Goal: Task Accomplishment & Management: Manage account settings

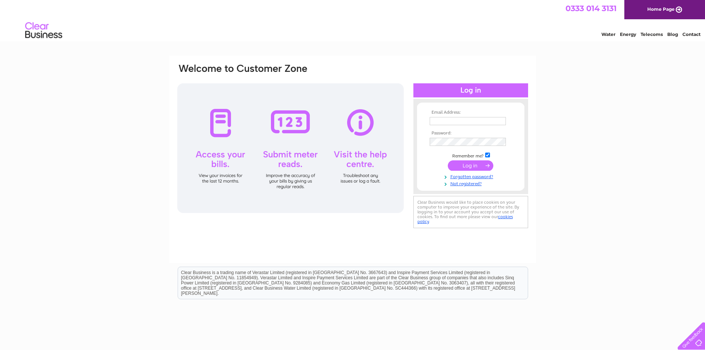
type input "Linburn2@outlook.com"
click at [477, 166] on input "submit" at bounding box center [470, 165] width 45 height 10
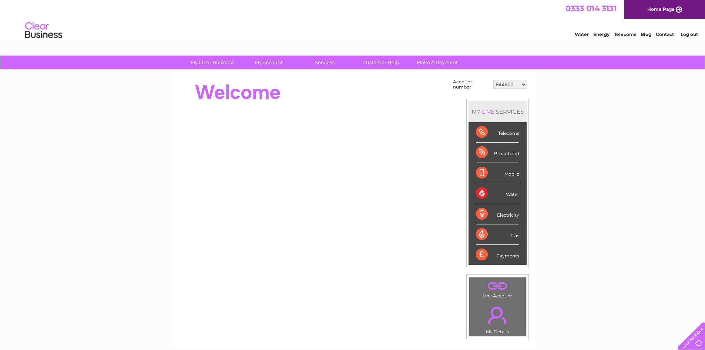
click at [523, 85] on select "944950 30302234" at bounding box center [510, 84] width 34 height 9
select select "30302234"
click at [493, 80] on select "944950 30302234" at bounding box center [510, 84] width 34 height 9
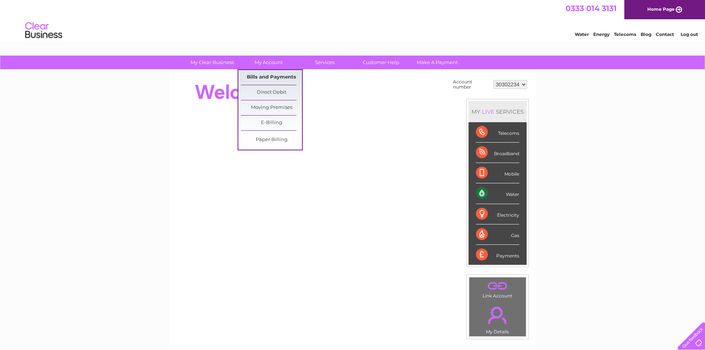
click at [271, 75] on link "Bills and Payments" at bounding box center [271, 77] width 61 height 15
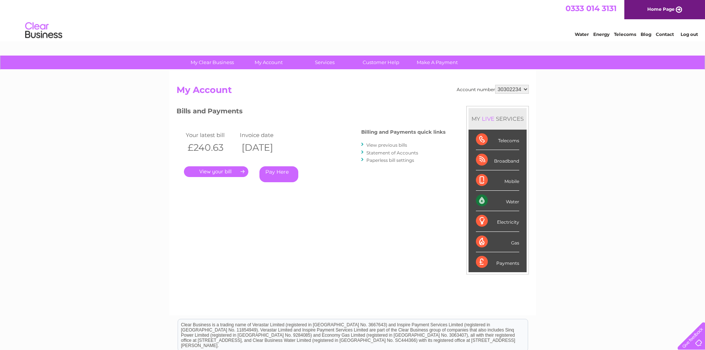
click at [221, 170] on link "." at bounding box center [216, 171] width 64 height 11
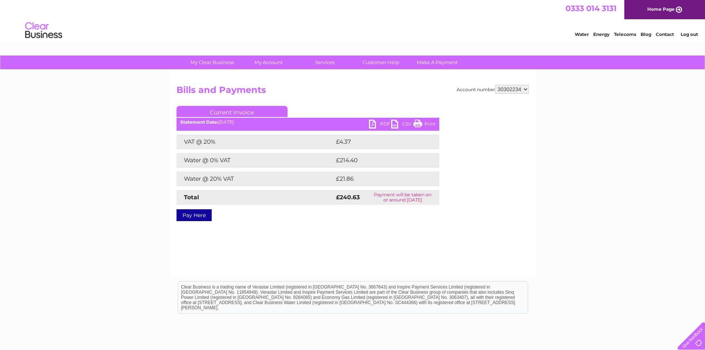
click at [377, 122] on link "PDF" at bounding box center [380, 124] width 22 height 11
click at [432, 29] on div "Water Energy Telecoms Blog Contact Log out" at bounding box center [352, 31] width 705 height 24
